Goal: Book appointment/travel/reservation

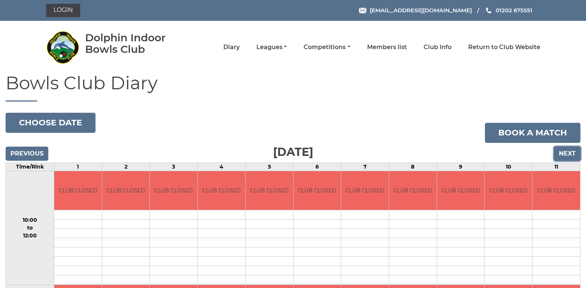
click at [569, 152] on input "Next" at bounding box center [567, 153] width 26 height 14
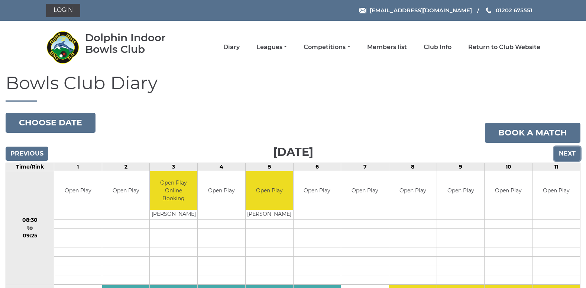
click at [569, 152] on input "Next" at bounding box center [567, 153] width 26 height 14
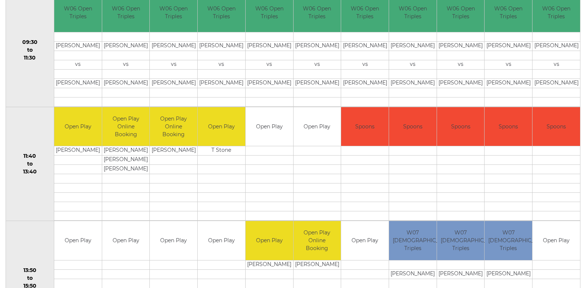
scroll to position [297, 0]
